Goal: Obtain resource: Download file/media

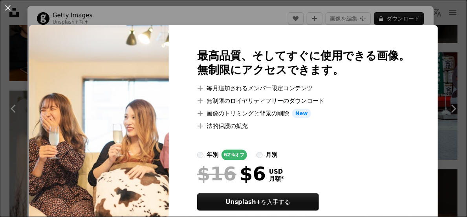
click at [282, 19] on div "An X shape 最高品質、そしてすぐに使用できる画像。 無制限にアクセスできます。 A plus sign 毎月追加されるメンバー限定コンテンツ A p…" at bounding box center [233, 108] width 467 height 217
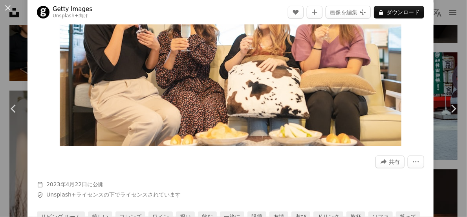
scroll to position [118, 0]
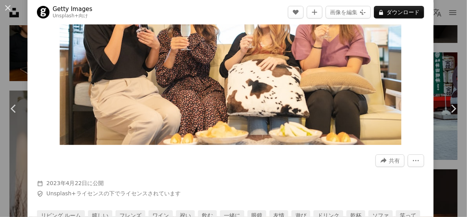
click at [281, 99] on img "この画像でズームインする" at bounding box center [231, 31] width 342 height 228
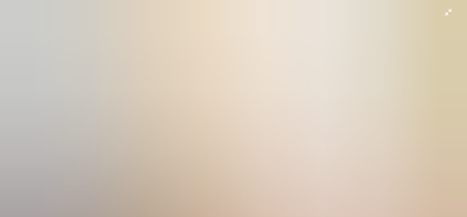
scroll to position [44, 0]
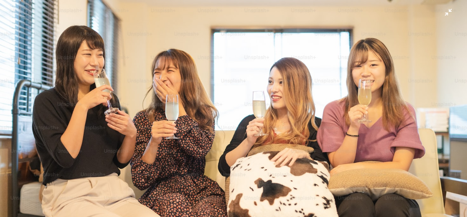
click at [287, 109] on img "この画像でズームアウトする" at bounding box center [234, 112] width 468 height 312
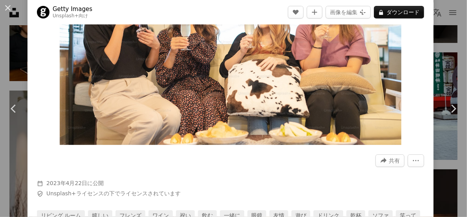
click at [287, 109] on img "この画像でズームインする" at bounding box center [231, 31] width 342 height 228
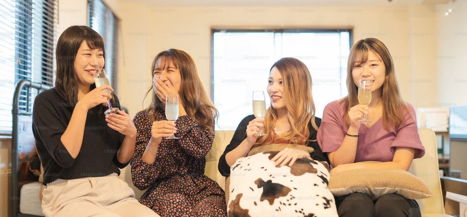
click at [287, 109] on img "この画像でズームアウトする" at bounding box center [234, 112] width 468 height 312
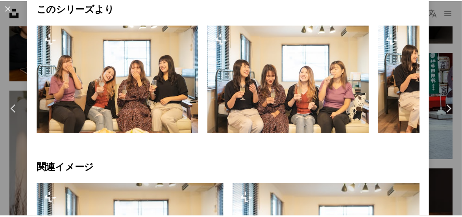
scroll to position [360, 0]
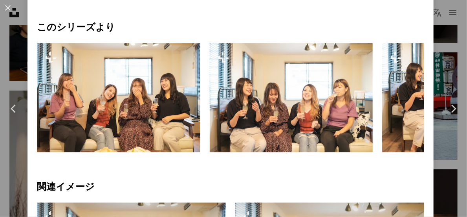
click at [10, 6] on button "An X shape" at bounding box center [7, 7] width 9 height 9
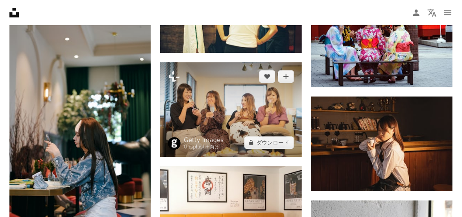
click at [231, 90] on img at bounding box center [230, 109] width 141 height 94
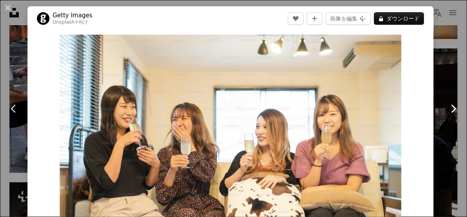
click at [440, 73] on link "Chevron right" at bounding box center [454, 108] width 28 height 75
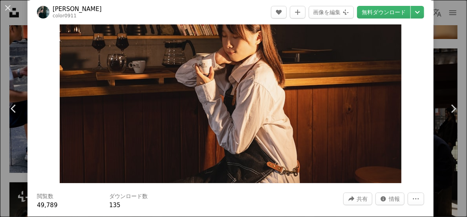
scroll to position [39, 0]
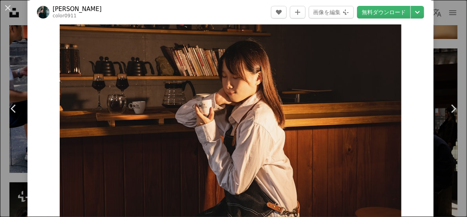
click at [7, 9] on button "An X shape" at bounding box center [7, 7] width 9 height 9
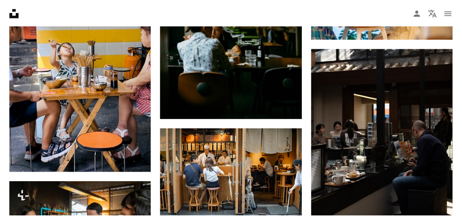
scroll to position [6841, 0]
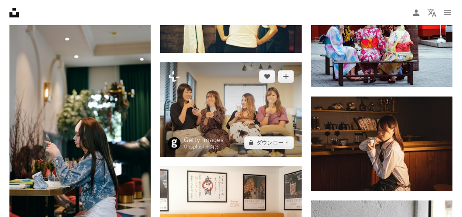
click at [218, 121] on img at bounding box center [230, 109] width 141 height 94
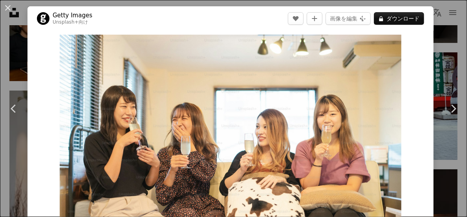
click at [3, 6] on button "An X shape" at bounding box center [7, 7] width 9 height 9
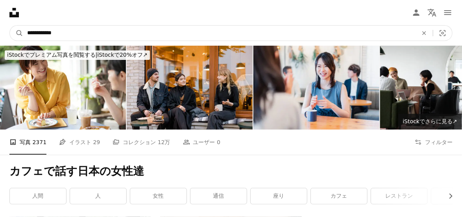
click at [158, 35] on input "**********" at bounding box center [219, 33] width 392 height 15
type input "**********"
click button "A magnifying glass" at bounding box center [16, 33] width 13 height 15
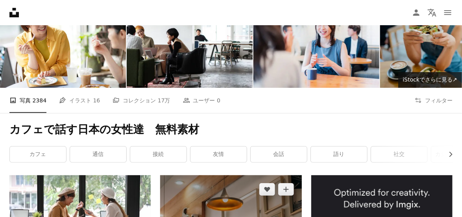
scroll to position [157, 0]
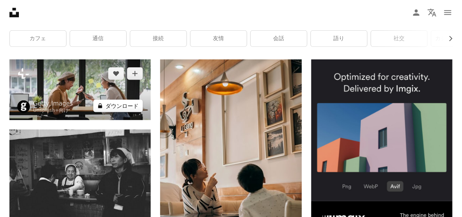
click at [102, 105] on icon at bounding box center [100, 105] width 4 height 5
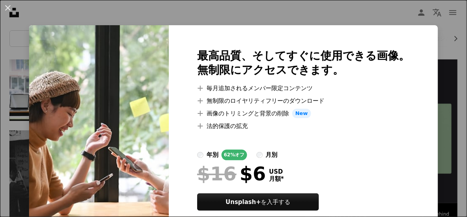
click at [6, 8] on button "An X shape" at bounding box center [7, 7] width 9 height 9
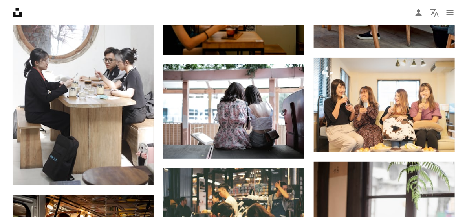
scroll to position [2044, 0]
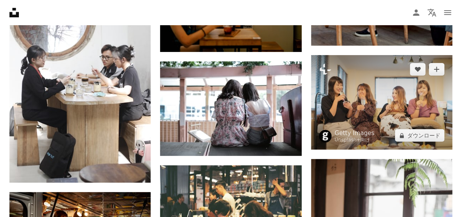
click at [386, 113] on img at bounding box center [381, 102] width 141 height 94
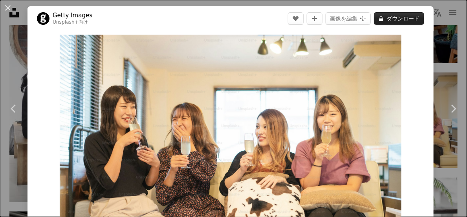
click at [384, 19] on icon at bounding box center [382, 18] width 4 height 5
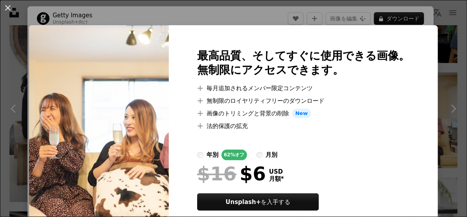
click at [423, 49] on div "An X shape 最高品質、そしてすぐに使用できる画像。 無制限にアクセスできます。 A plus sign 毎月追加されるメンバー限定コンテンツ A p…" at bounding box center [233, 108] width 467 height 217
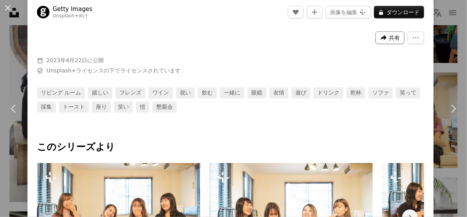
scroll to position [197, 0]
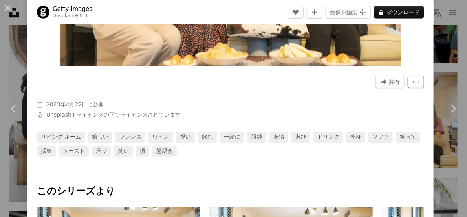
click at [413, 83] on icon "More Actions" at bounding box center [416, 81] width 7 height 7
click at [389, 83] on dialog "An X shape Chevron left Chevron right Getty Images Unsplash+ 向け A heart A plus …" at bounding box center [233, 108] width 467 height 217
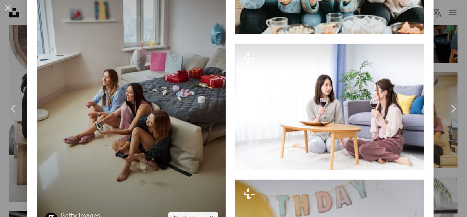
scroll to position [5661, 0]
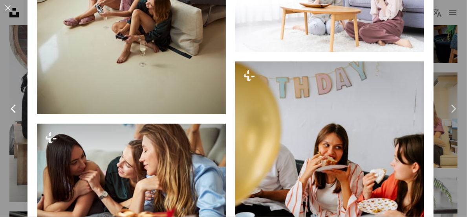
click at [9, 96] on link "Chevron left" at bounding box center [14, 108] width 28 height 75
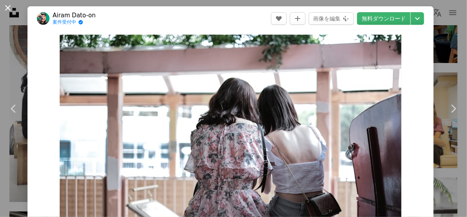
click at [10, 8] on button "An X shape" at bounding box center [7, 7] width 9 height 9
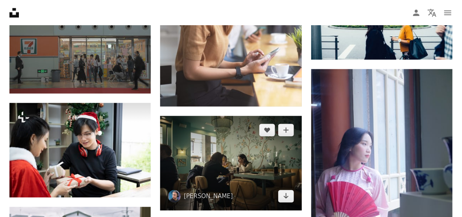
scroll to position [18911, 0]
